Goal: Transaction & Acquisition: Book appointment/travel/reservation

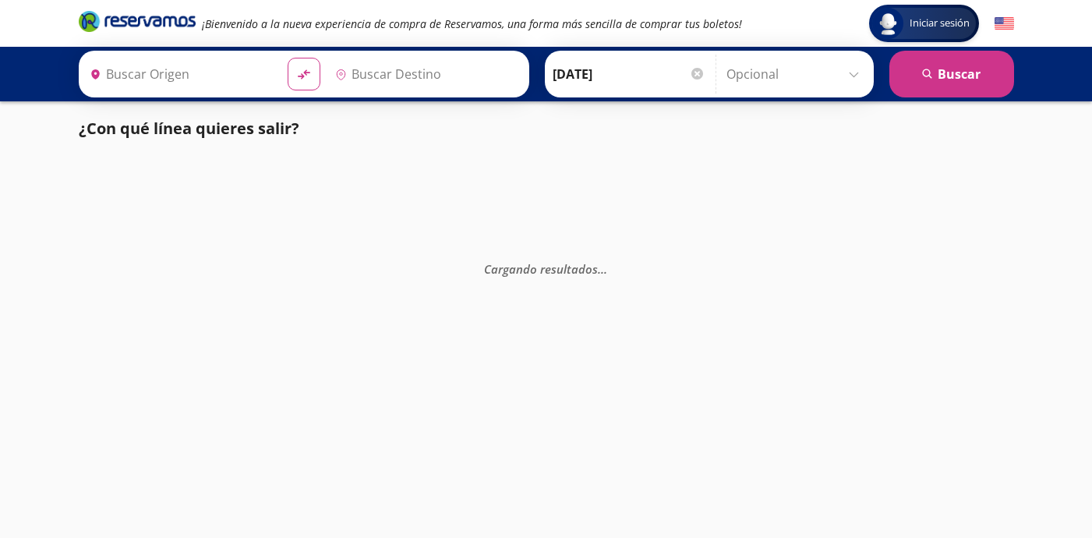
type input "[GEOGRAPHIC_DATA], [GEOGRAPHIC_DATA]"
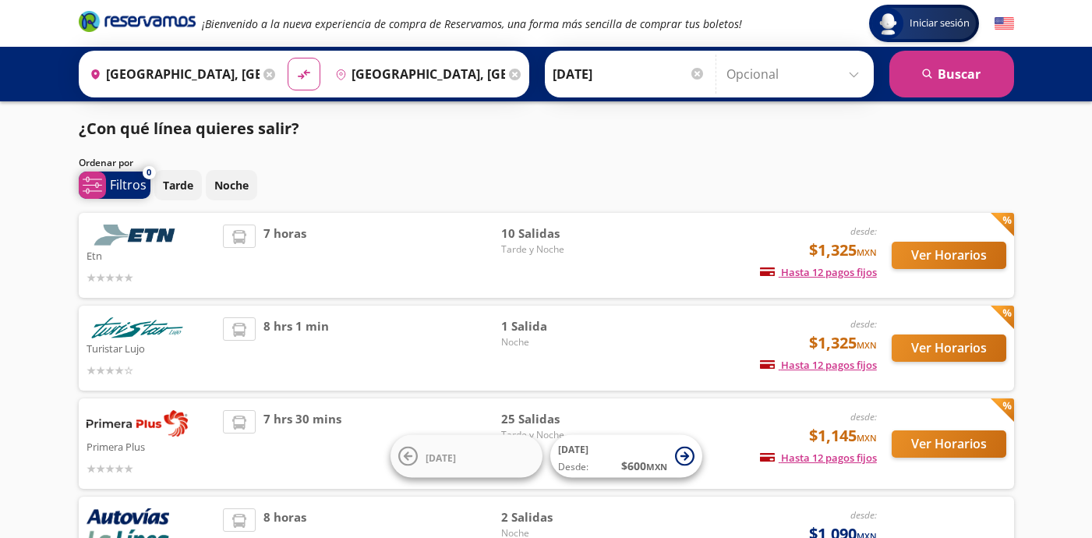
click at [114, 172] on span "system-uicons:filtering Filtros" at bounding box center [115, 185] width 72 height 27
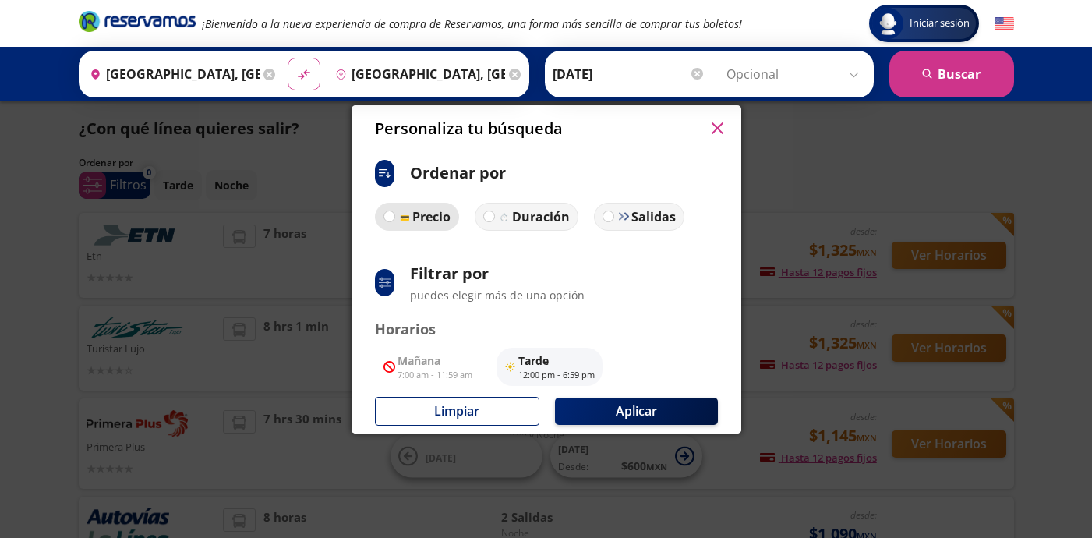
click at [440, 215] on p "Precio" at bounding box center [431, 216] width 38 height 19
click at [394, 215] on input "Precio" at bounding box center [389, 216] width 10 height 10
radio input "true"
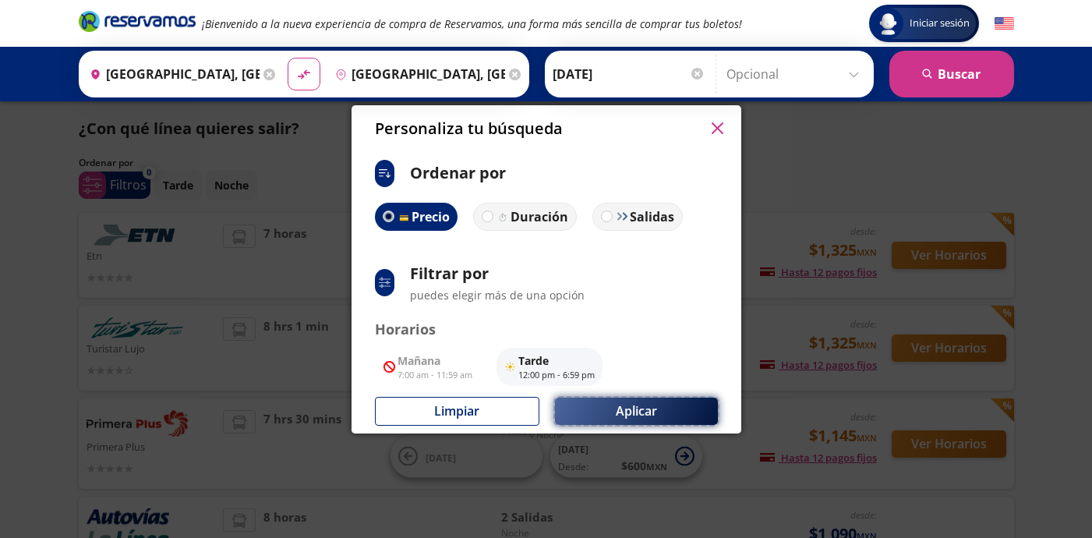
click at [649, 412] on button "Aplicar" at bounding box center [636, 411] width 163 height 27
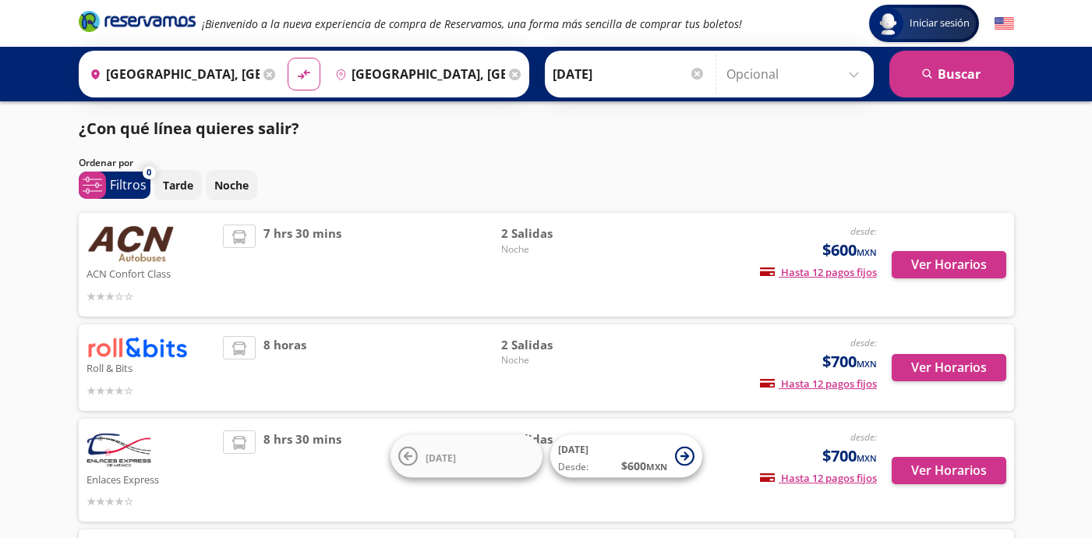
click at [609, 300] on div "2 Salidas Noche" at bounding box center [555, 265] width 109 height 80
click at [723, 271] on div "desde: $600 MXN Hasta 12 pagos fijos Pagos fijos en compras mayores a $30 MXN, …" at bounding box center [747, 265] width 258 height 80
click at [898, 258] on button "Ver Horarios" at bounding box center [949, 264] width 115 height 27
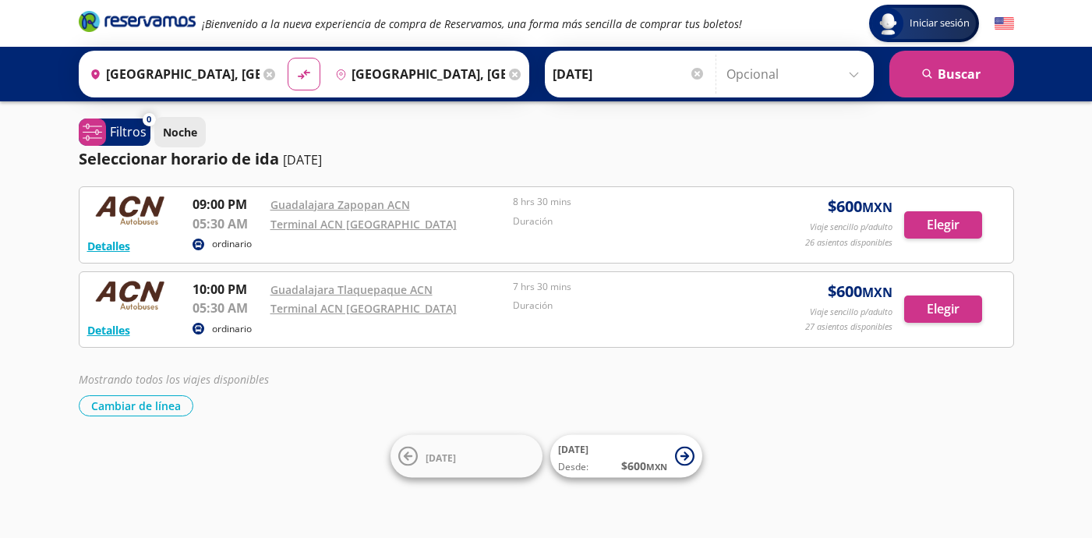
click at [165, 128] on p "Noche" at bounding box center [180, 132] width 34 height 16
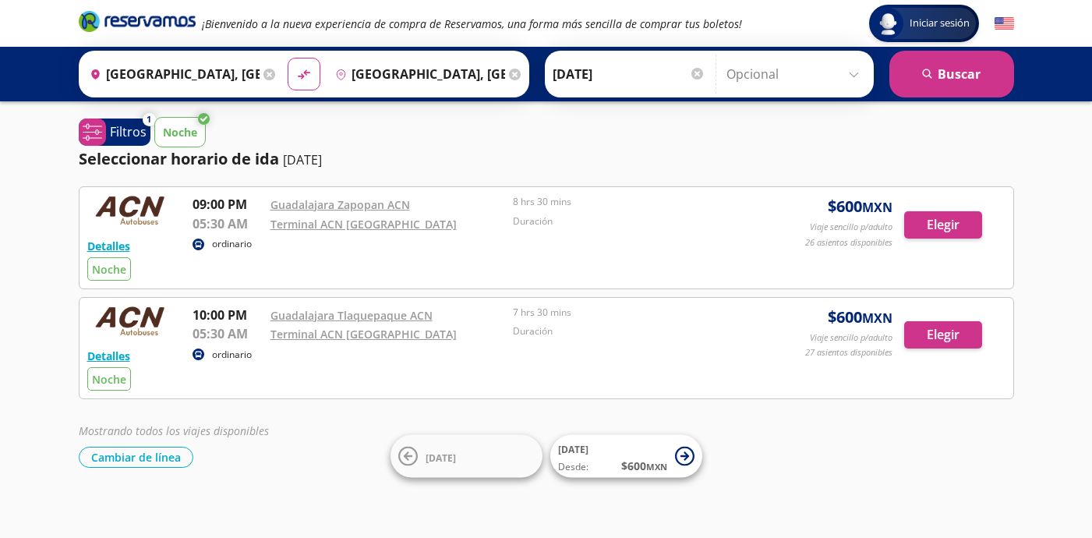
click at [165, 128] on p "Noche" at bounding box center [180, 132] width 34 height 16
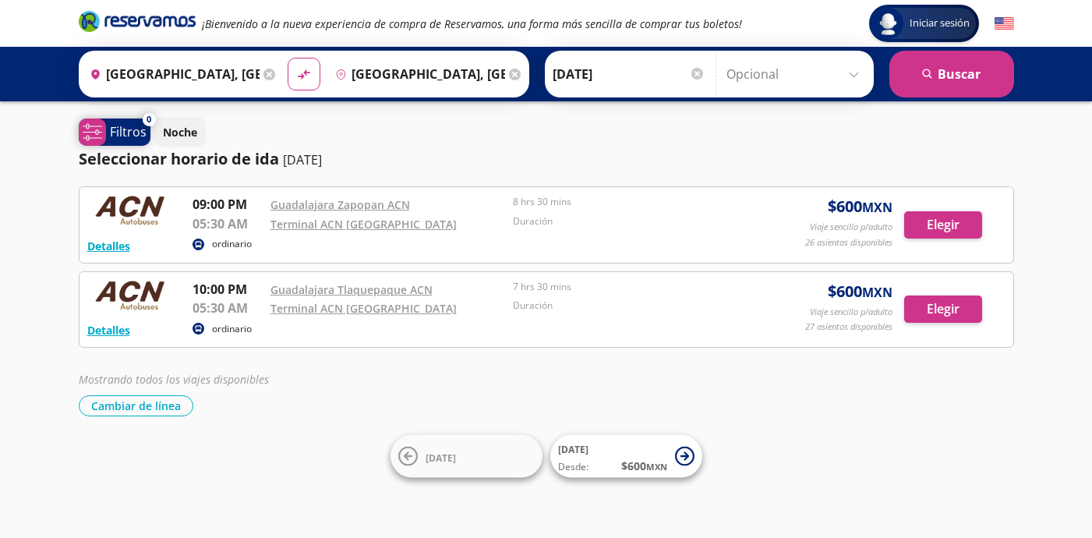
click at [126, 119] on span "system-uicons:filtering Filtros" at bounding box center [115, 131] width 72 height 27
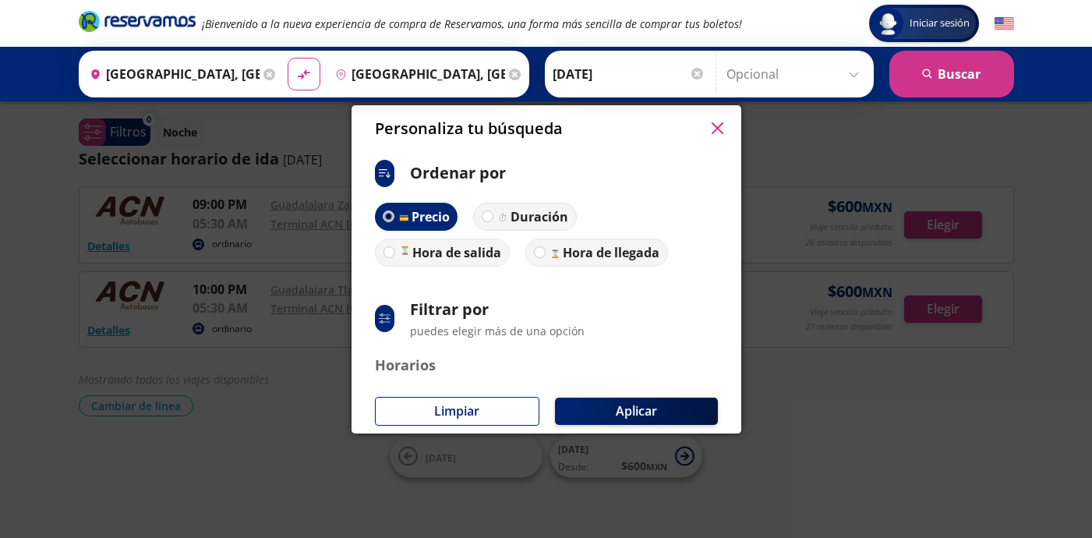
click at [423, 217] on p "Precio" at bounding box center [430, 216] width 38 height 19
click at [394, 217] on input "Precio" at bounding box center [389, 216] width 10 height 10
